Goal: Transaction & Acquisition: Purchase product/service

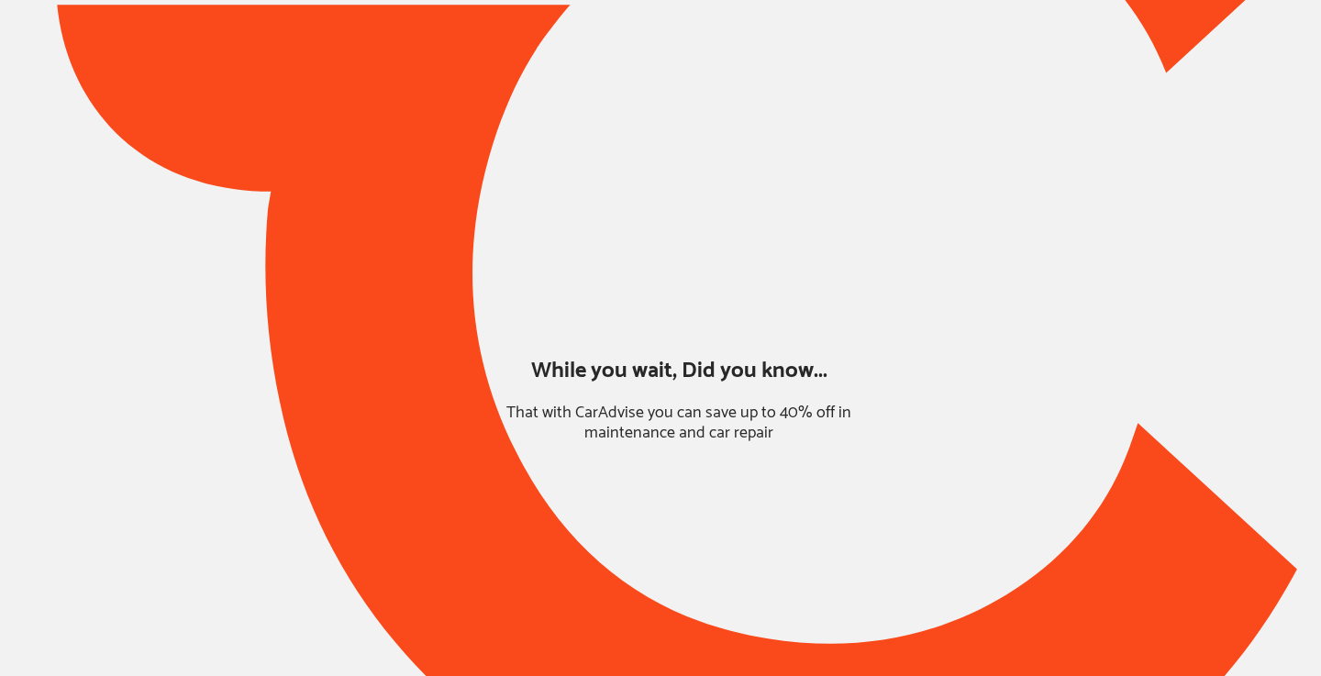
type input "*****"
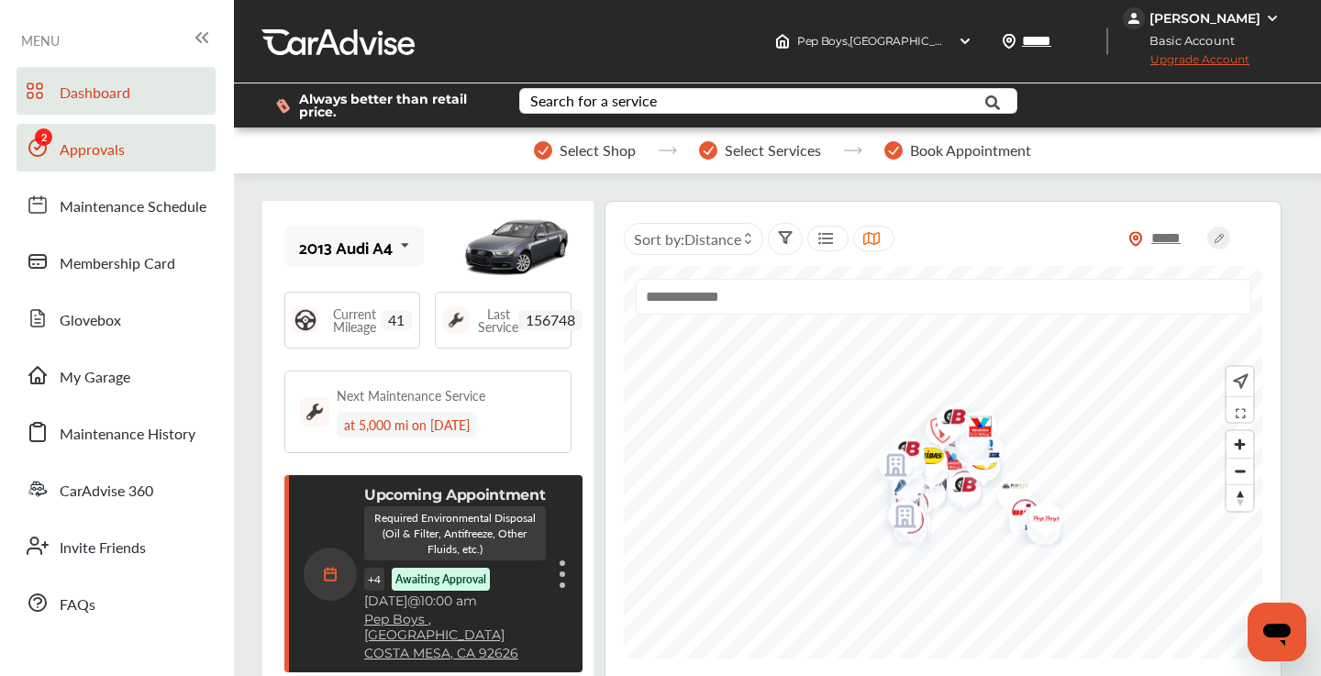
click at [83, 154] on span "Approvals" at bounding box center [92, 150] width 65 height 24
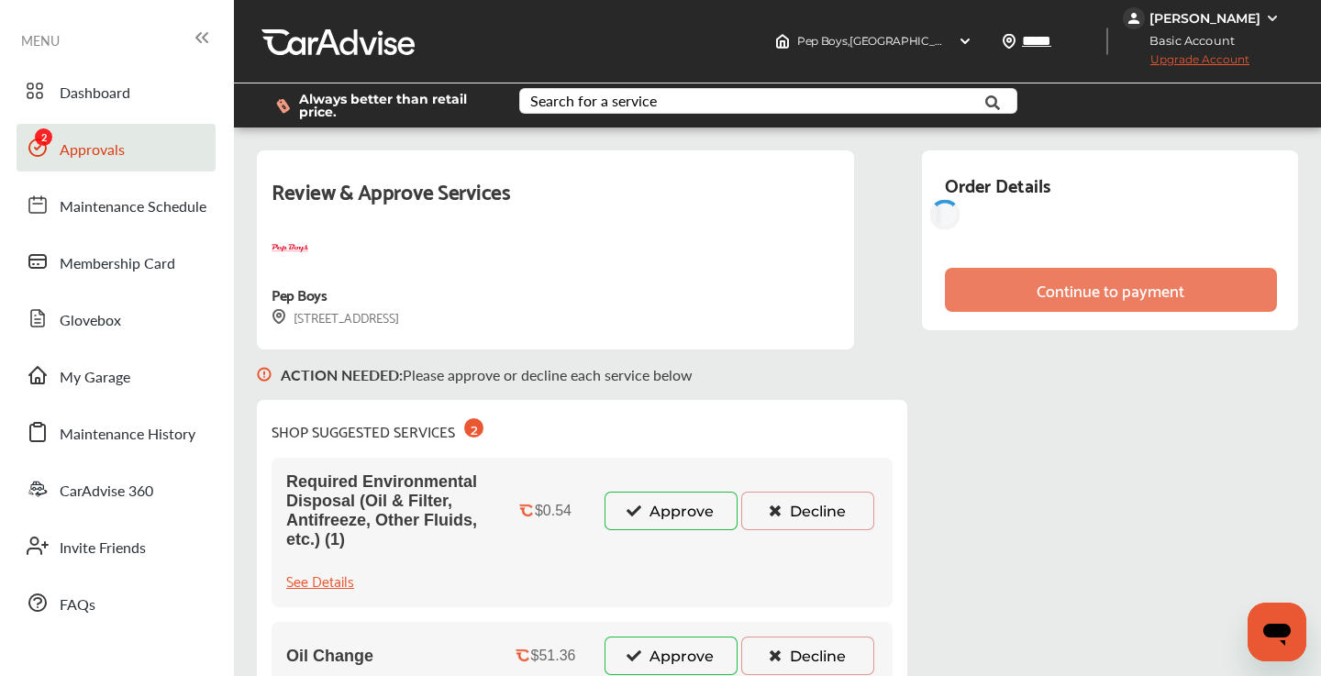
click at [667, 514] on button "Approve" at bounding box center [670, 511] width 133 height 39
click at [668, 658] on button "Approve" at bounding box center [670, 655] width 133 height 39
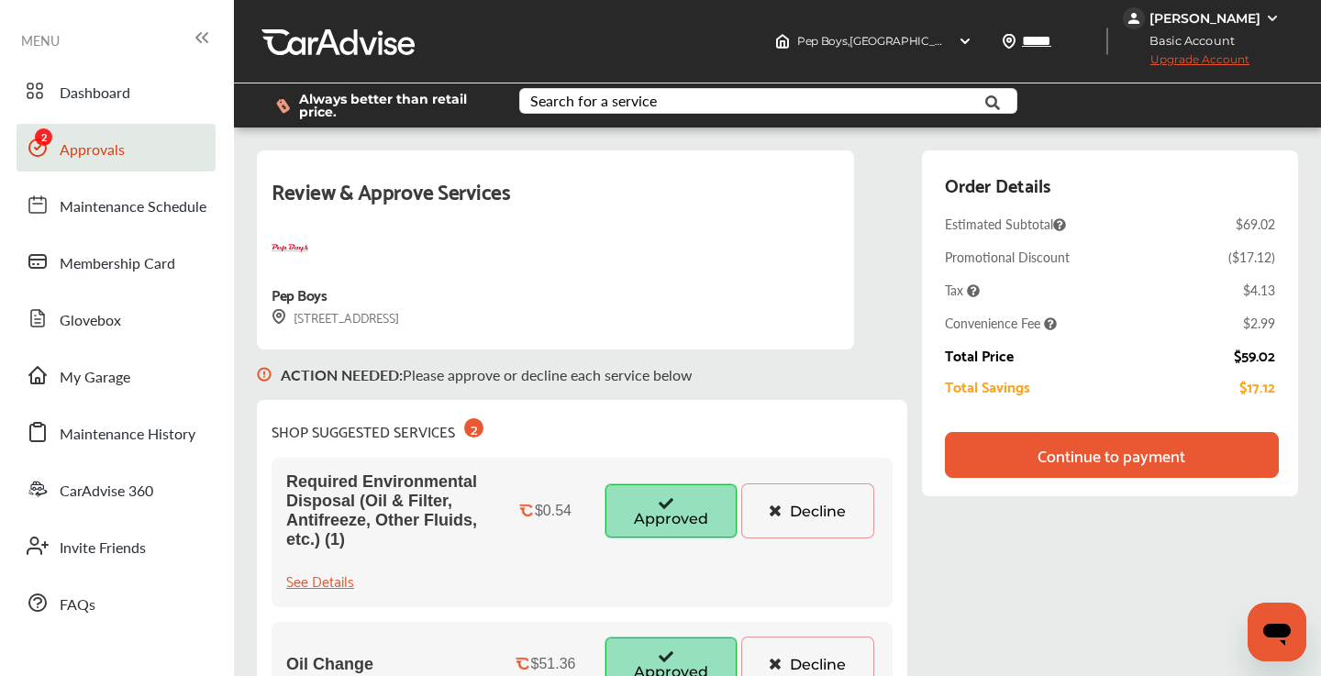
click at [1012, 455] on div "Continue to payment" at bounding box center [1112, 455] width 334 height 46
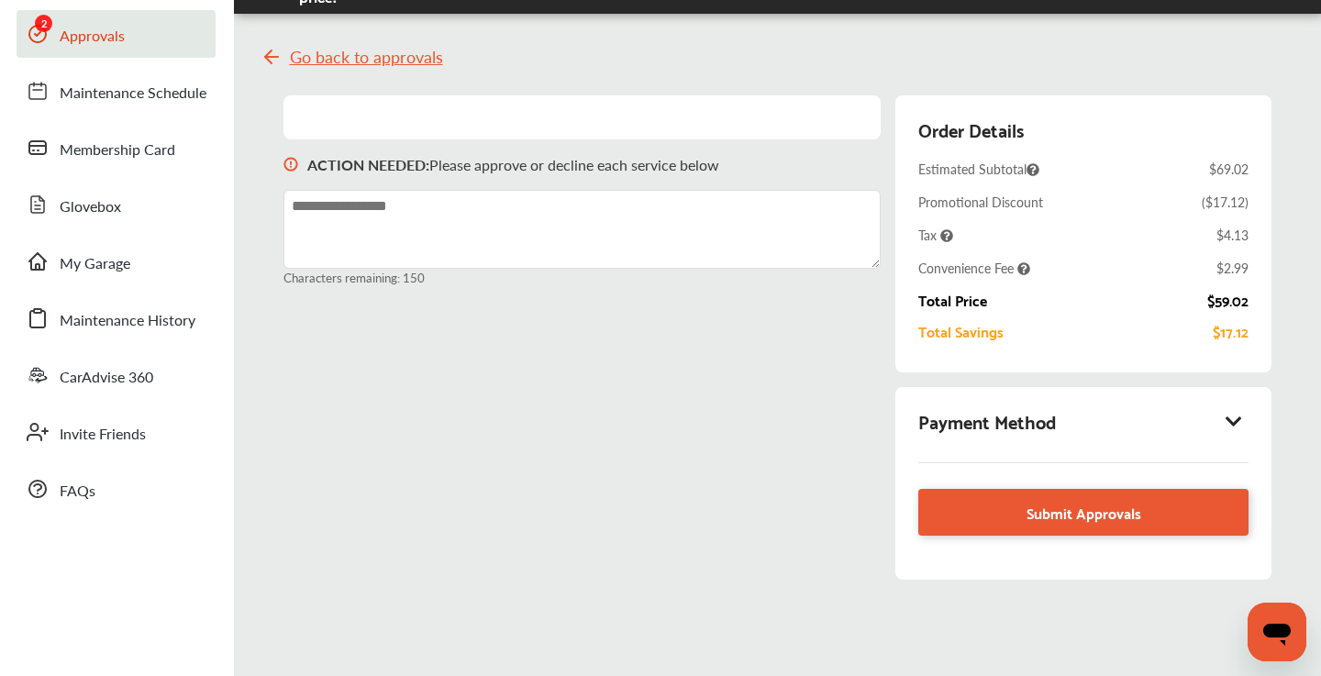
scroll to position [138, 0]
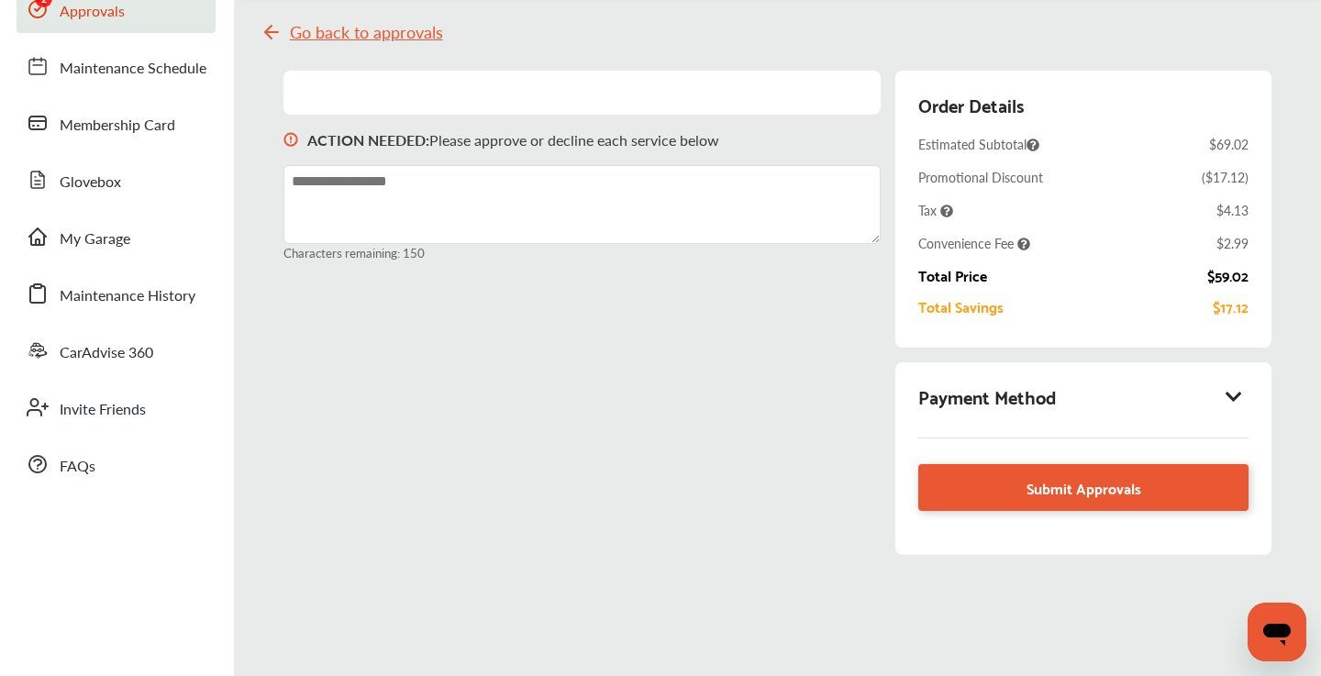
click at [1239, 390] on icon at bounding box center [1234, 396] width 22 height 18
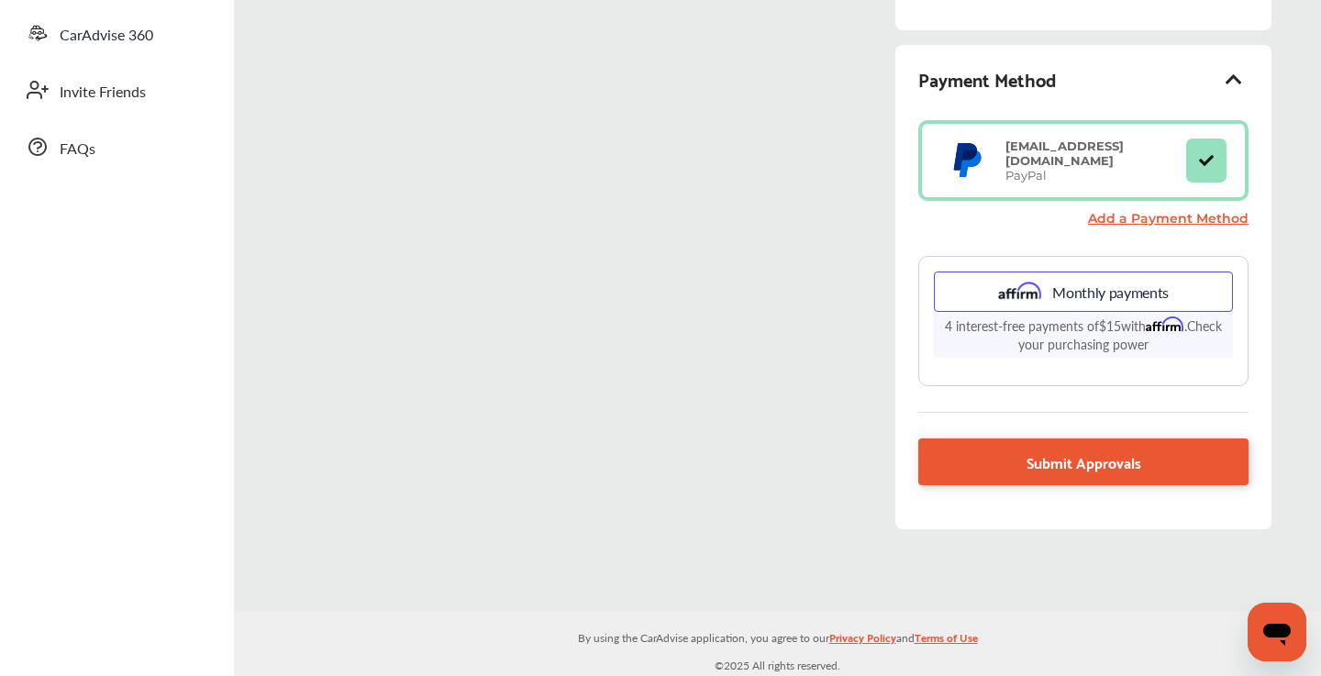
scroll to position [454, 0]
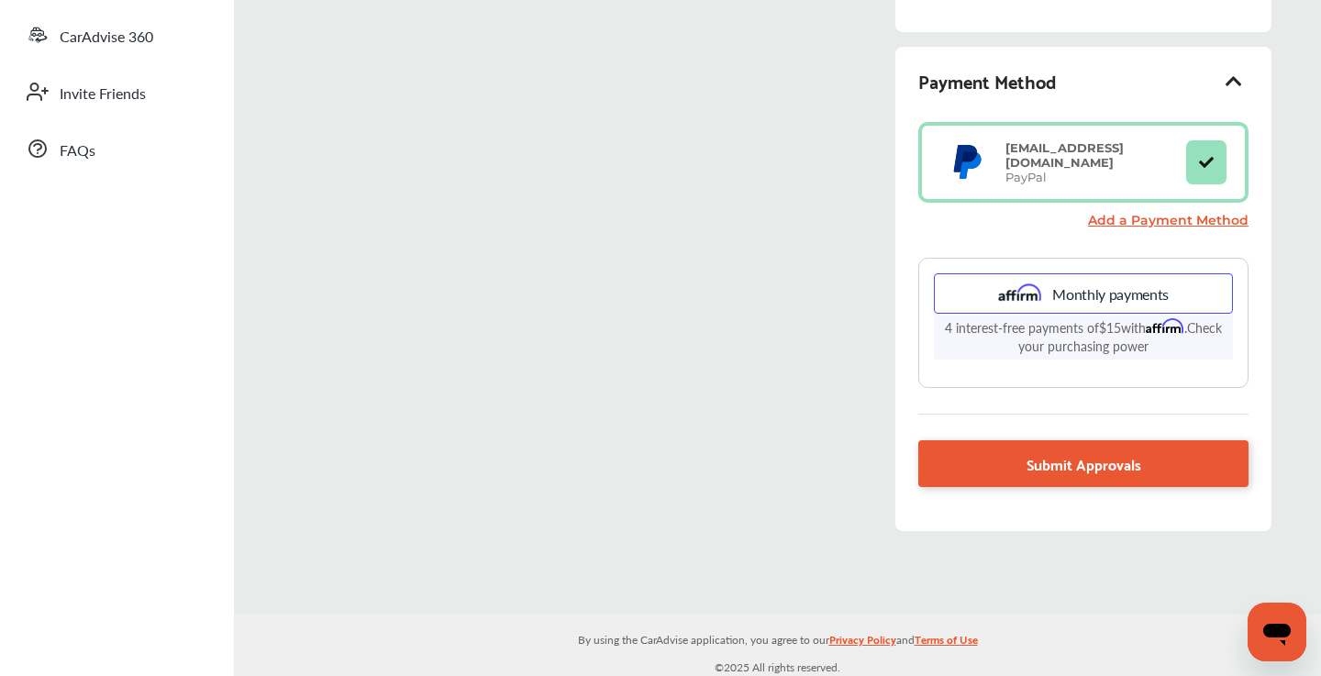
click at [1156, 218] on link "Add a Payment Method" at bounding box center [1168, 220] width 160 height 17
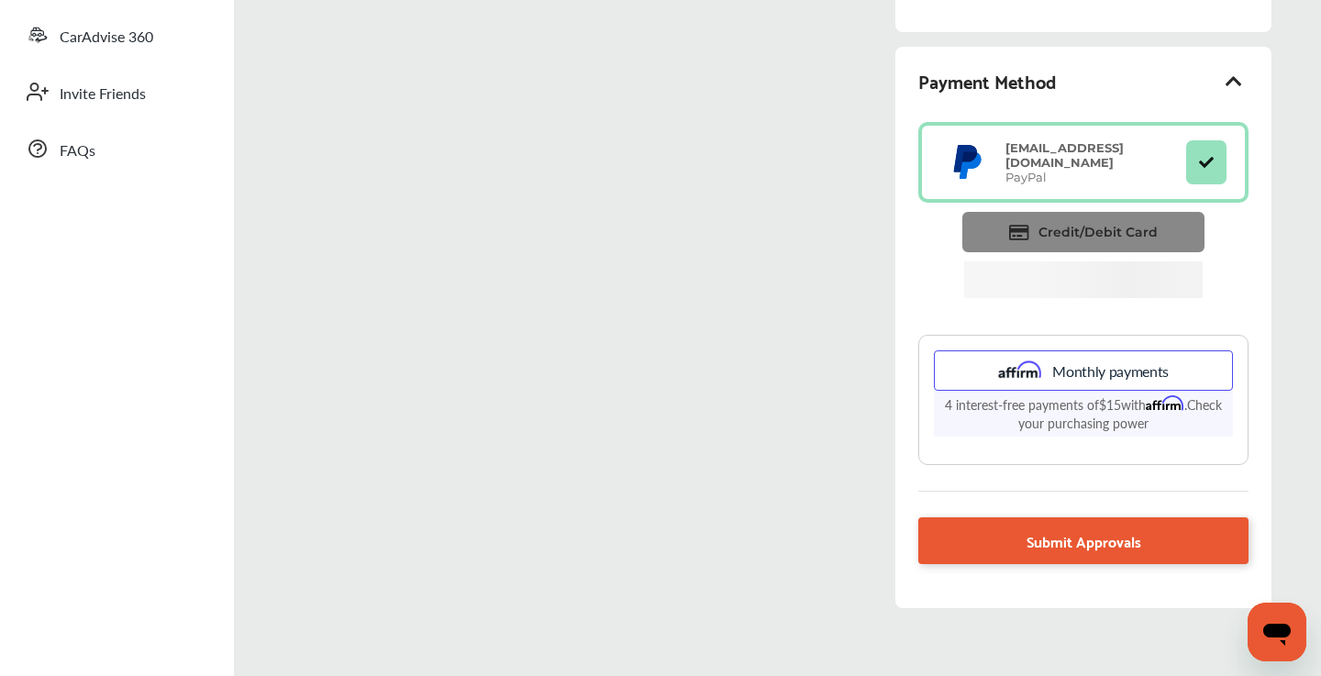
click at [1102, 226] on span "Credit/Debit Card" at bounding box center [1097, 232] width 119 height 17
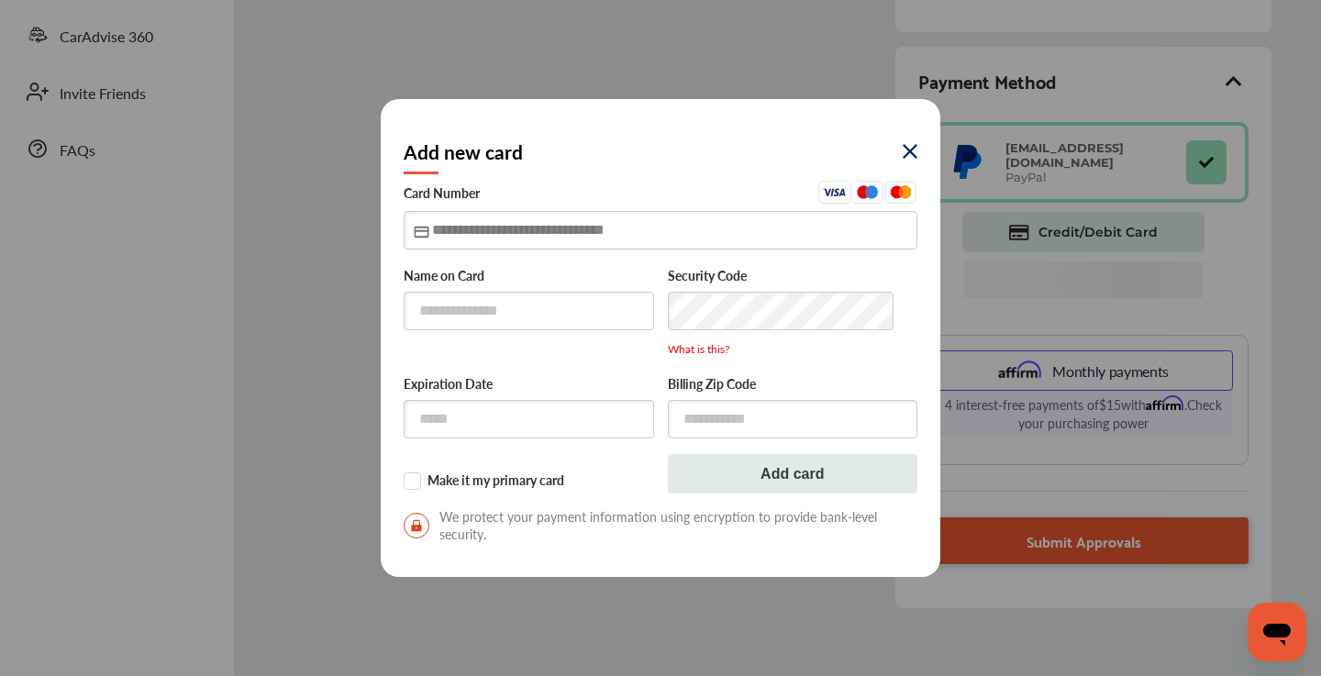
click at [436, 235] on input "text" at bounding box center [661, 230] width 514 height 38
type input "**********"
click at [502, 420] on input "text" at bounding box center [529, 419] width 250 height 38
type input "*****"
click at [727, 420] on input "text" at bounding box center [793, 419] width 250 height 38
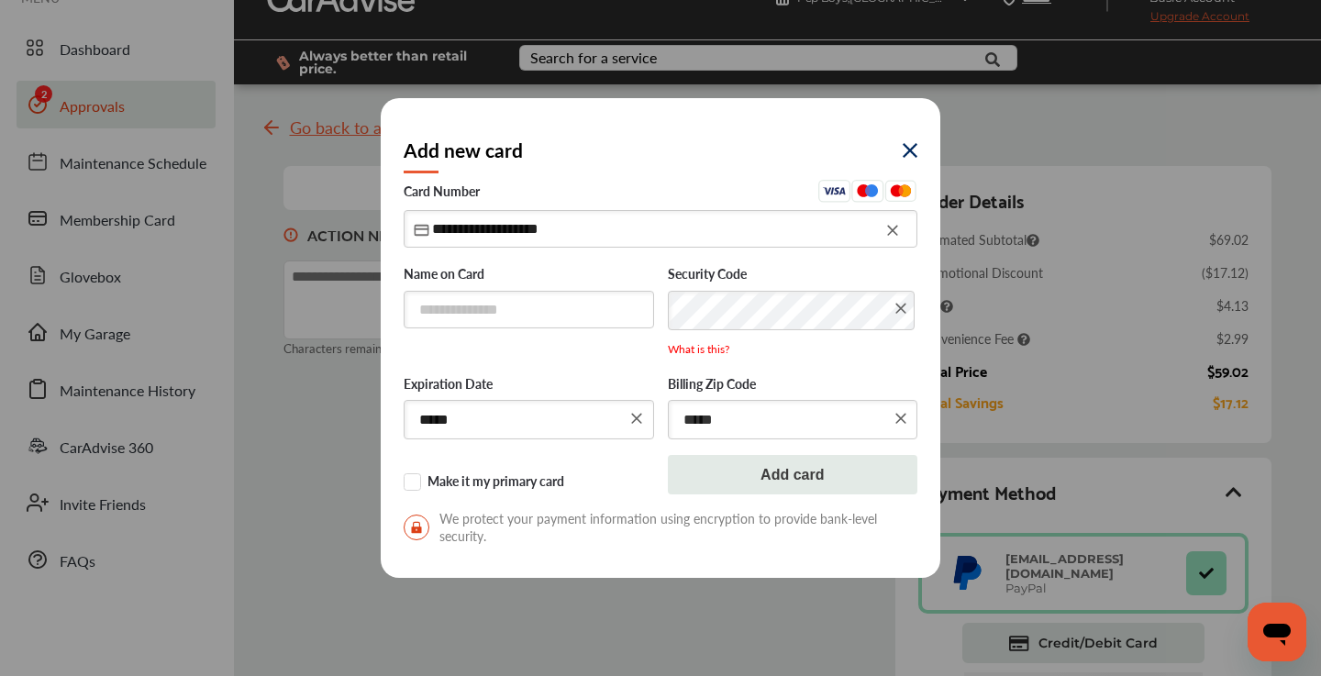
scroll to position [0, 0]
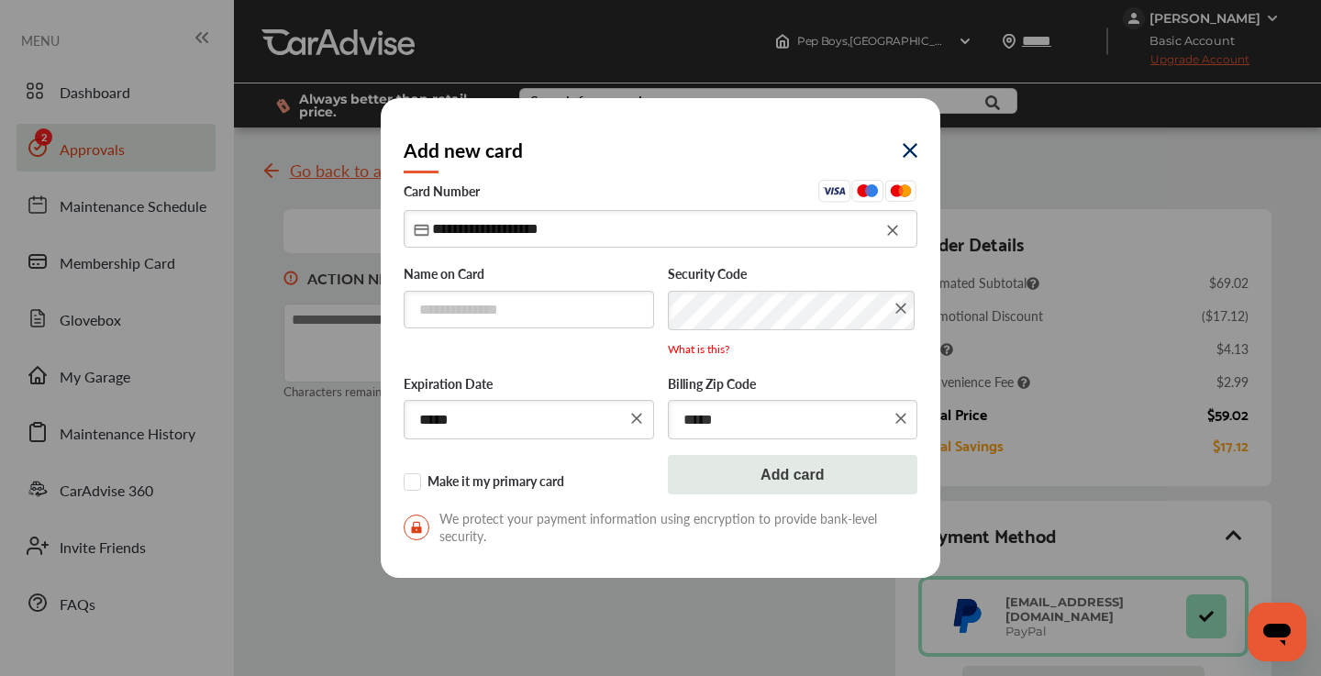
type input "*****"
click at [570, 310] on input "text" at bounding box center [529, 310] width 250 height 38
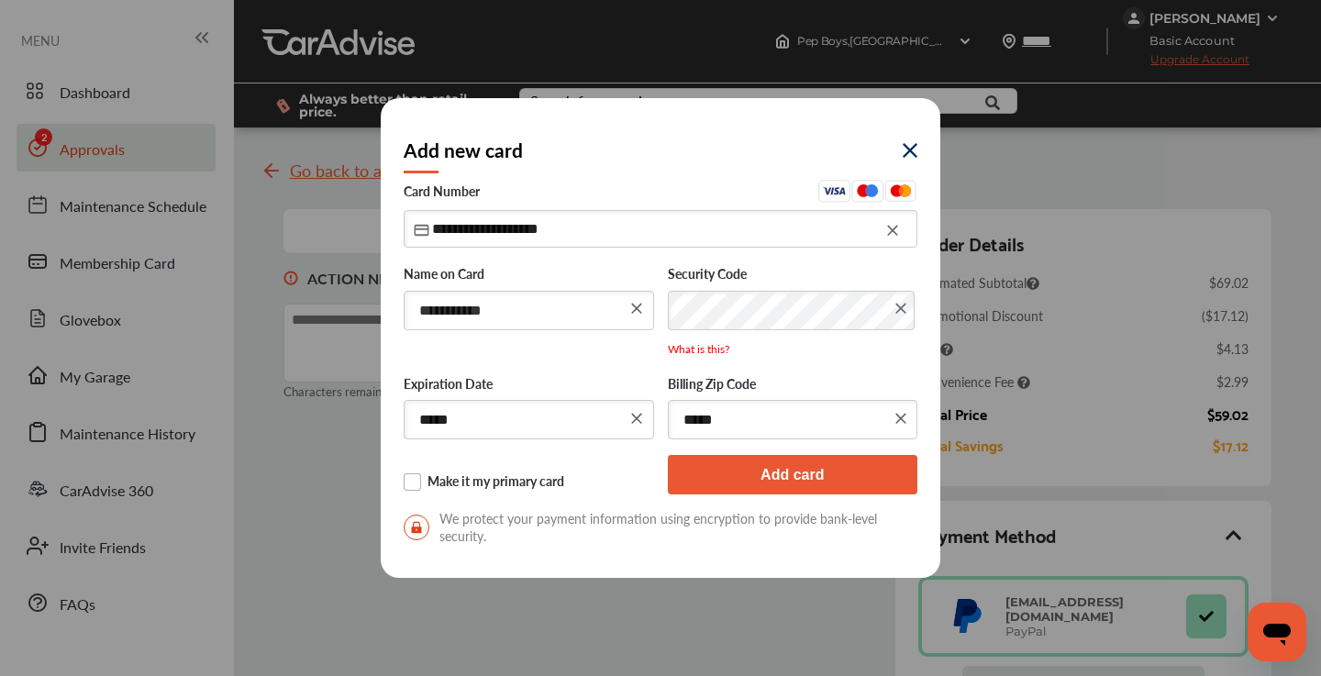
type input "**********"
click at [416, 481] on label "Make it my primary card" at bounding box center [529, 482] width 250 height 18
click at [752, 475] on button "Add card" at bounding box center [793, 474] width 250 height 39
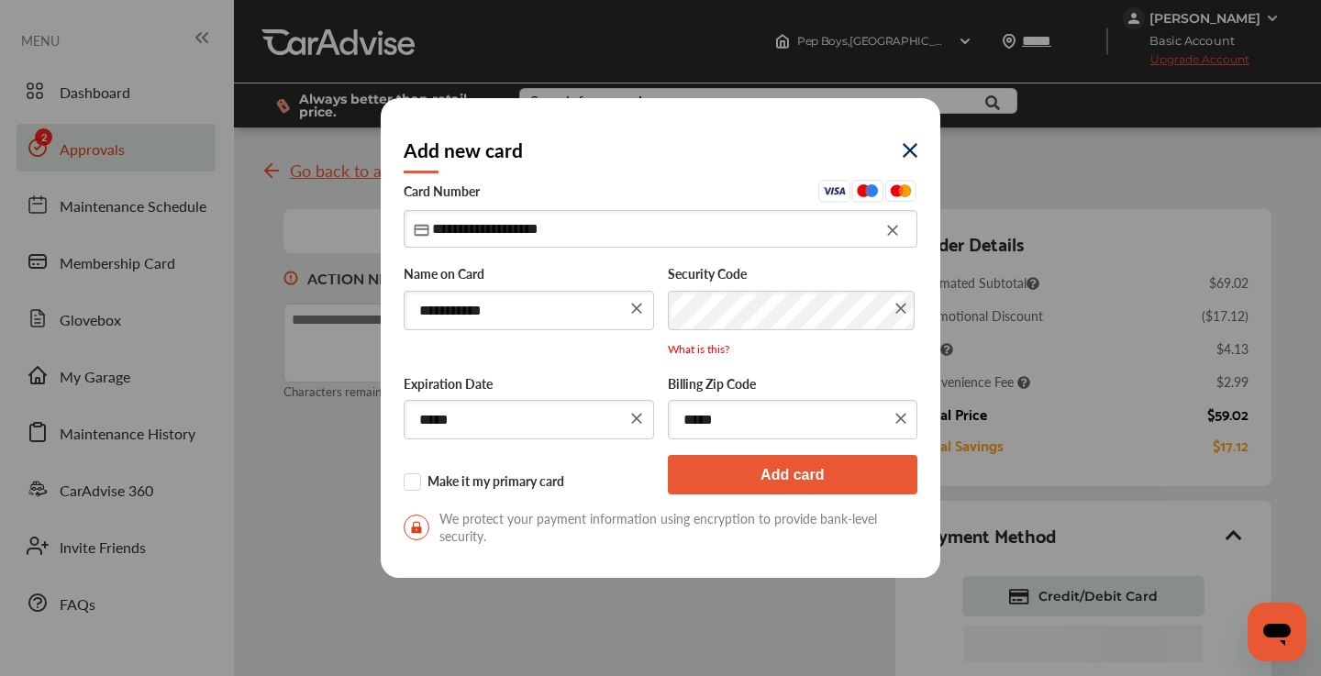
click at [723, 478] on button "Add card" at bounding box center [793, 474] width 250 height 39
click at [909, 150] on img at bounding box center [909, 150] width 15 height 15
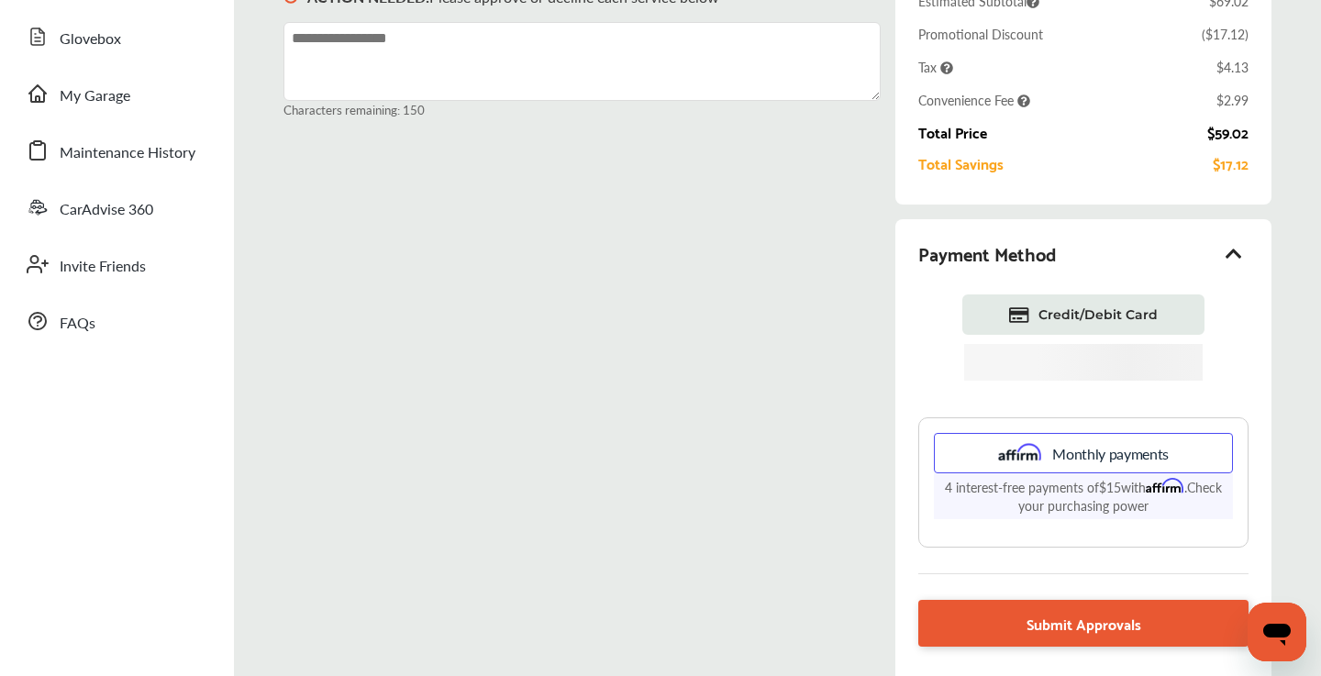
scroll to position [285, 0]
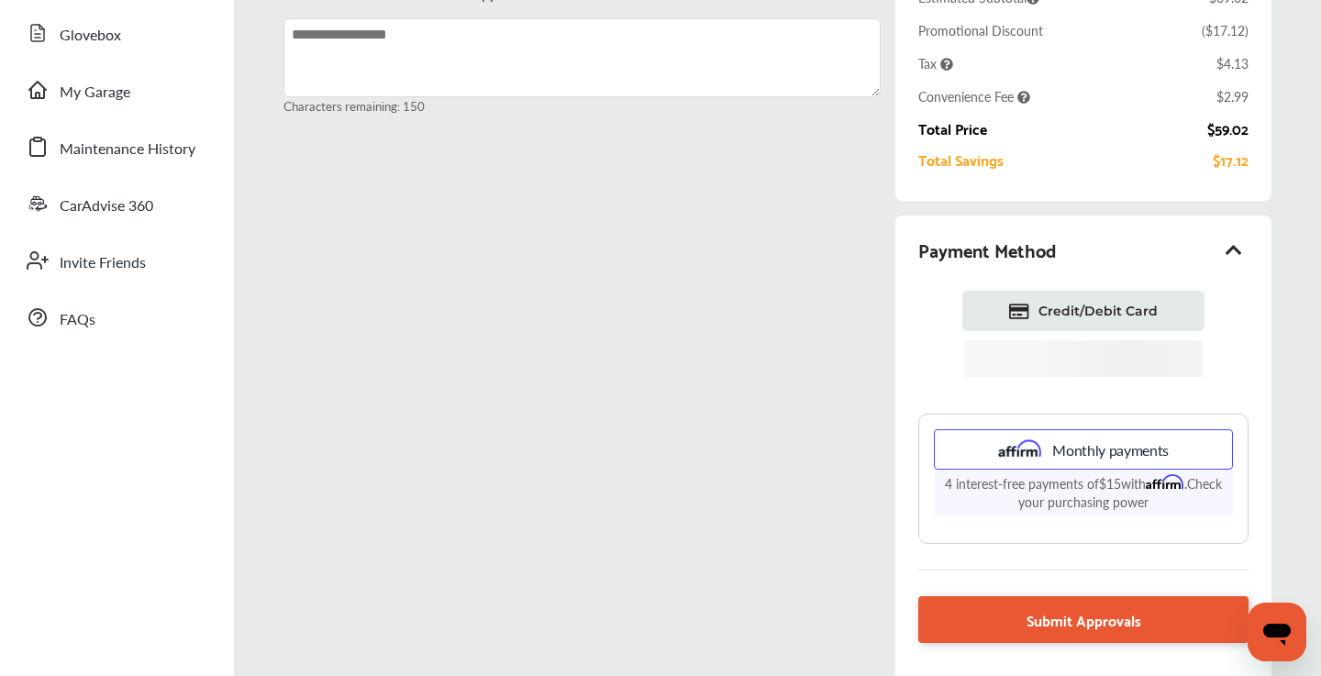
click at [1231, 245] on icon at bounding box center [1234, 249] width 22 height 18
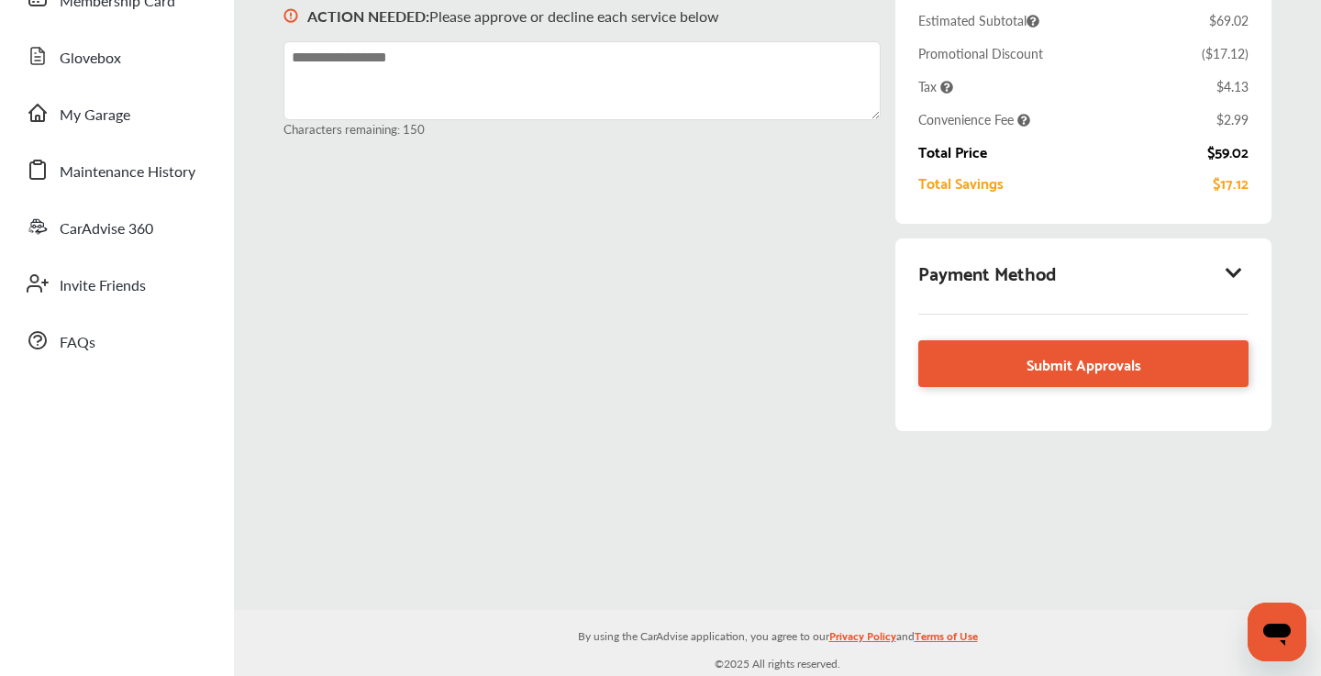
scroll to position [263, 0]
click at [1233, 271] on icon at bounding box center [1234, 272] width 22 height 18
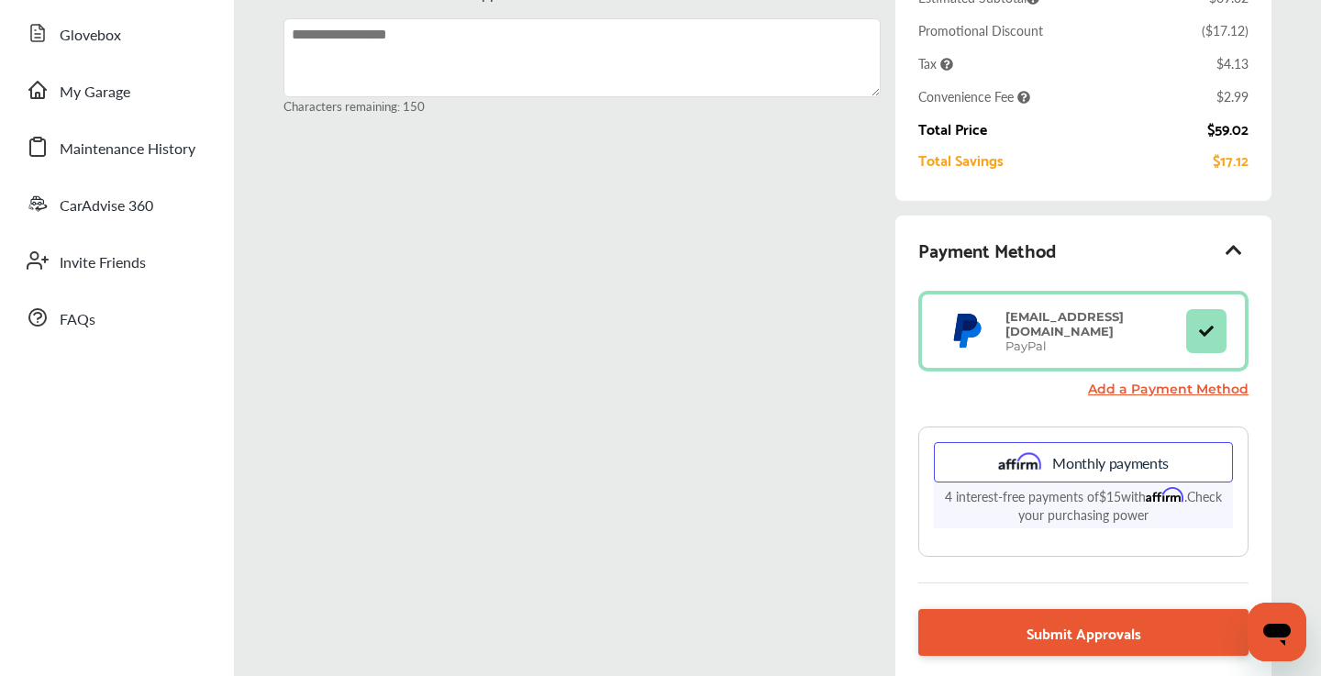
click at [1208, 387] on link "Add a Payment Method" at bounding box center [1168, 389] width 160 height 17
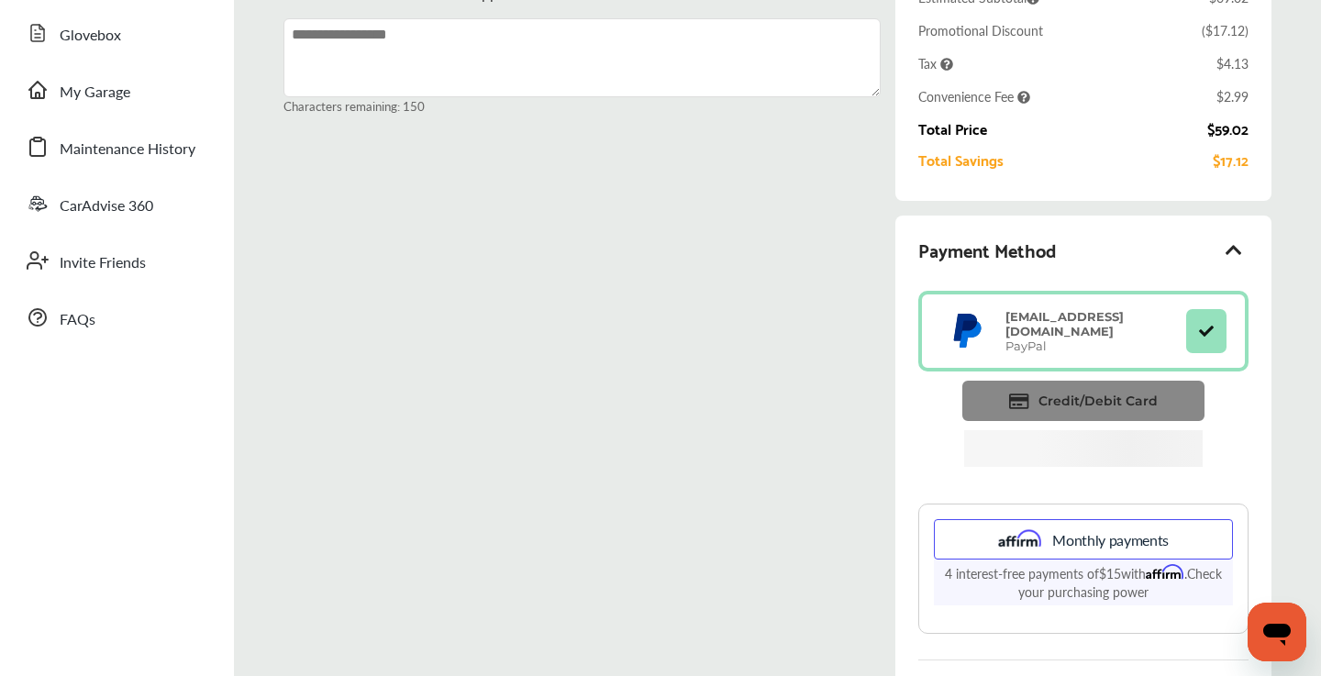
click at [1114, 404] on span "Credit/Debit Card" at bounding box center [1097, 401] width 119 height 17
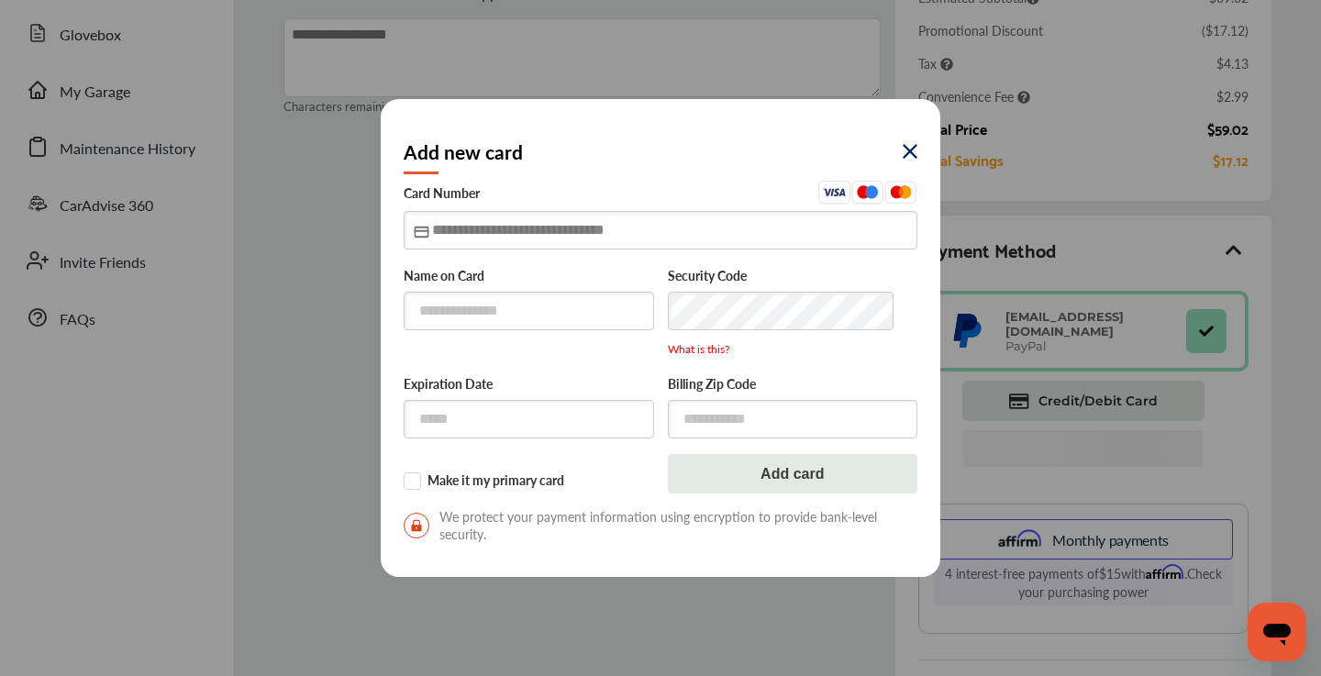
click at [435, 236] on input "text" at bounding box center [661, 230] width 514 height 38
click at [908, 151] on img at bounding box center [909, 151] width 15 height 15
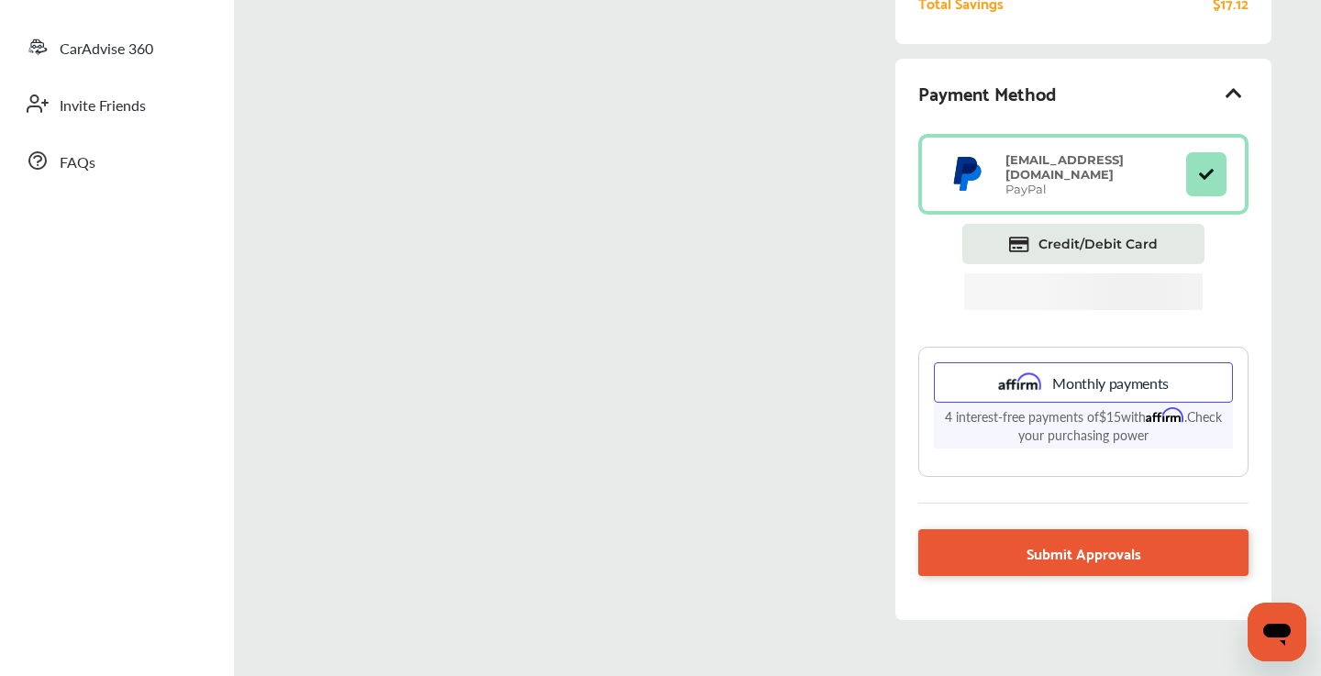
scroll to position [478, 0]
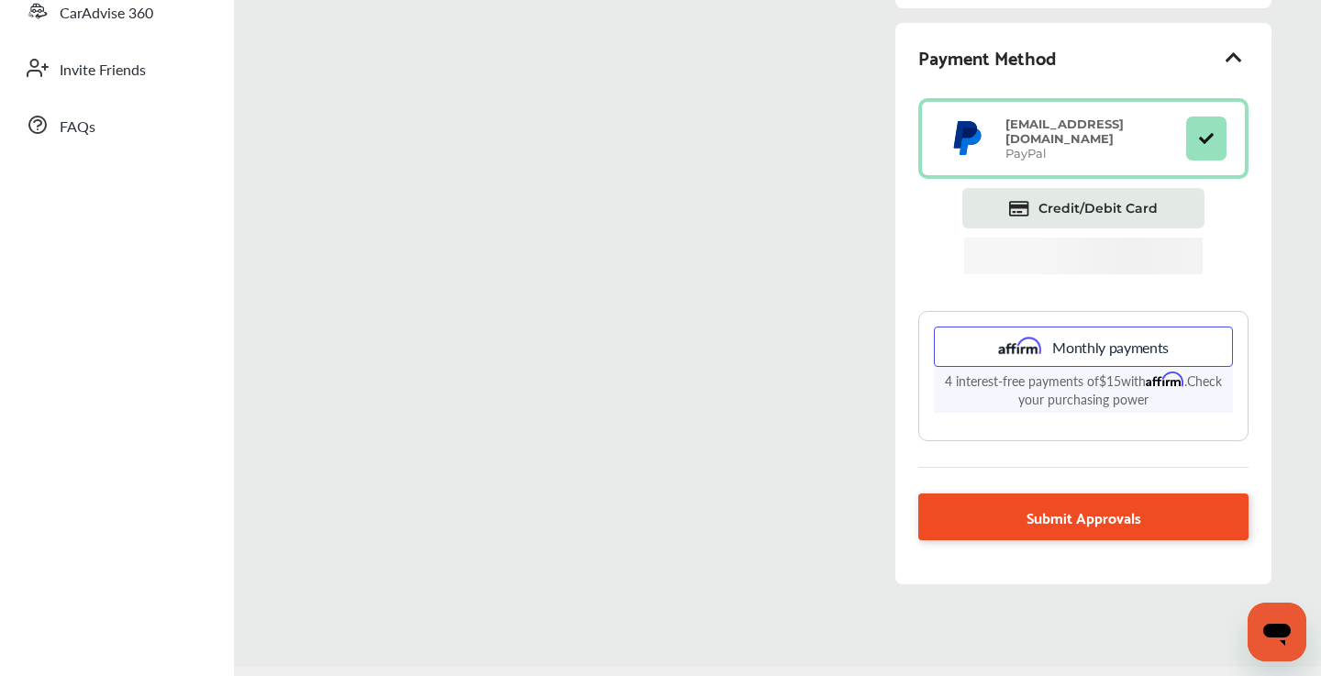
click at [1007, 511] on link "Submit Approvals" at bounding box center [1083, 516] width 330 height 47
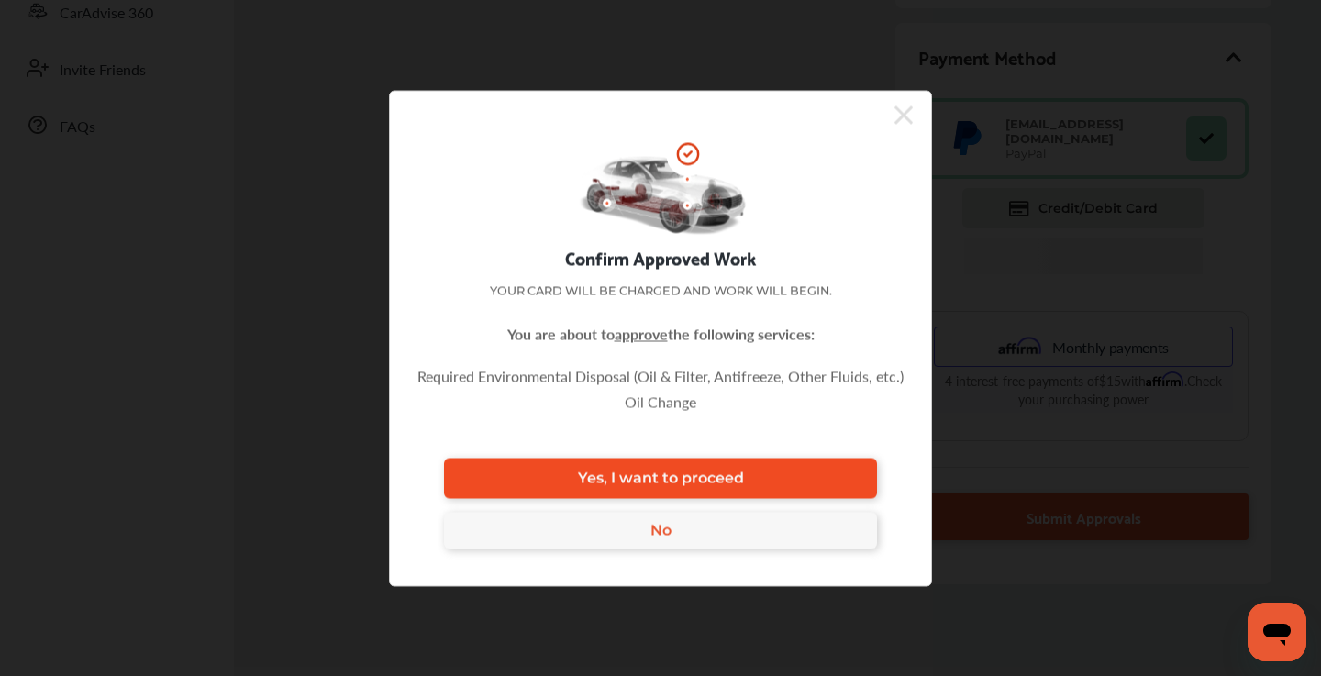
click at [740, 468] on link "Yes, I want to proceed" at bounding box center [660, 478] width 433 height 40
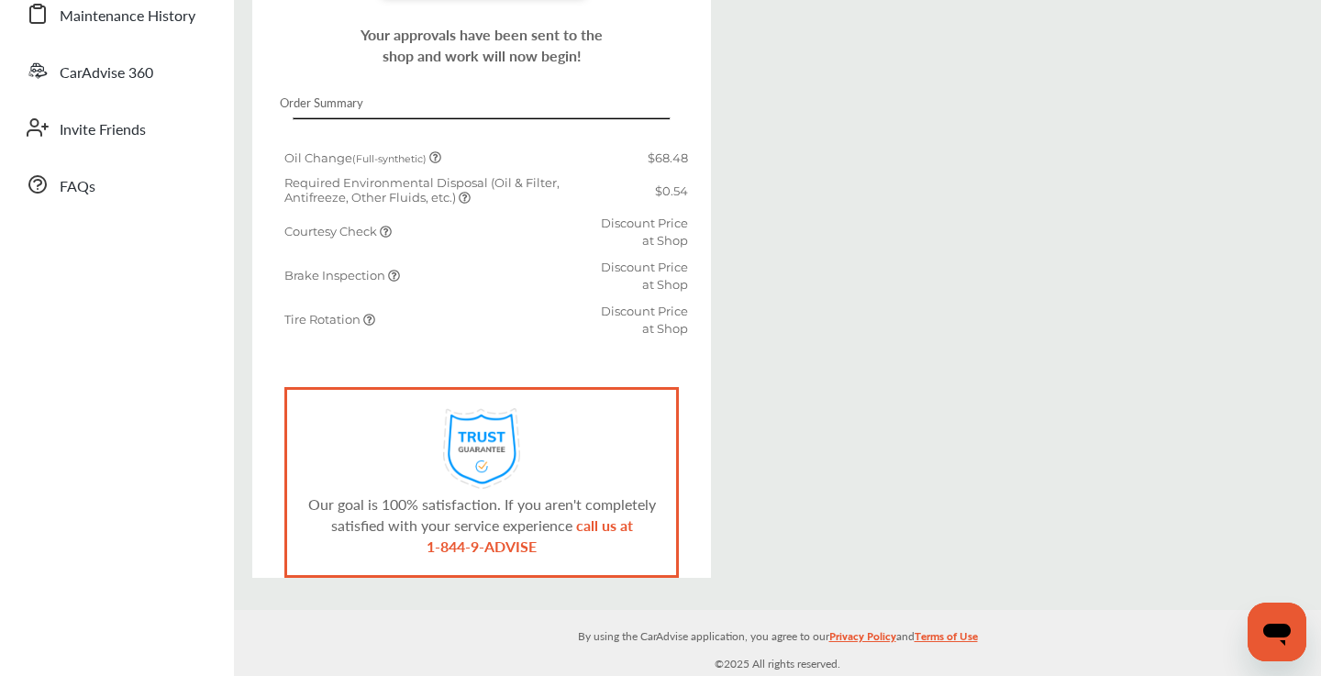
scroll to position [416, 0]
